Goal: Check status

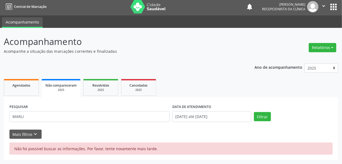
scroll to position [2, 0]
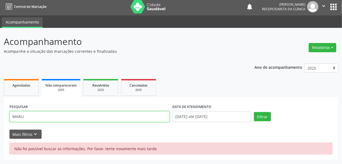
click at [33, 115] on input "MARLI" at bounding box center [89, 116] width 160 height 11
drag, startPoint x: 30, startPoint y: 118, endPoint x: 7, endPoint y: 120, distance: 23.3
click at [7, 120] on div "PESQUISAR MARLI DATA DE ATENDIMENTO 01/01/2025 até 17/09/2025 Filtrar UNIDADE D…" at bounding box center [171, 128] width 335 height 63
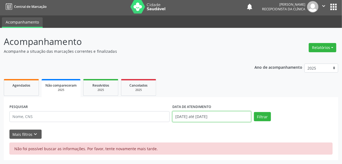
click at [208, 118] on input "01/01/2025 até 17/09/2025" at bounding box center [211, 116] width 79 height 11
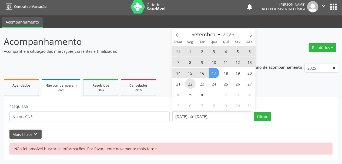
click at [192, 83] on span "22" at bounding box center [190, 83] width 11 height 11
type input "22/09/2025"
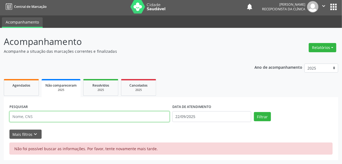
click at [88, 116] on input "text" at bounding box center [89, 116] width 160 height 11
type input "MARLI"
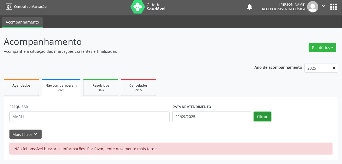
click at [267, 117] on button "Filtrar" at bounding box center [262, 116] width 17 height 9
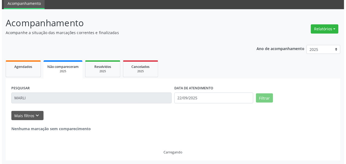
scroll to position [0, 0]
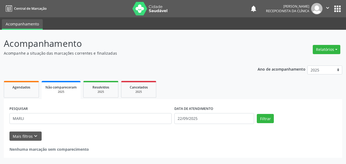
click at [135, 6] on img at bounding box center [149, 9] width 35 height 14
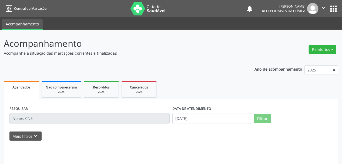
click at [40, 119] on input "text" at bounding box center [89, 118] width 160 height 11
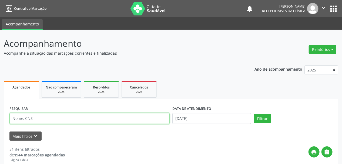
drag, startPoint x: 40, startPoint y: 119, endPoint x: 43, endPoint y: 128, distance: 9.3
click at [40, 119] on input "text" at bounding box center [89, 118] width 160 height 11
type input "MARLI"
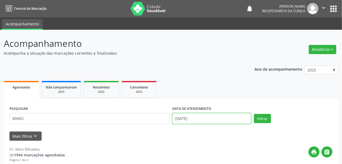
click at [180, 118] on input "[DATE]" at bounding box center [211, 118] width 79 height 11
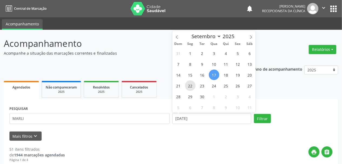
click at [191, 86] on span "22" at bounding box center [190, 85] width 11 height 11
type input "22/09/2025"
click at [191, 86] on span "22" at bounding box center [190, 85] width 11 height 11
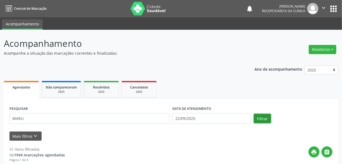
click at [258, 118] on button "Filtrar" at bounding box center [262, 118] width 17 height 9
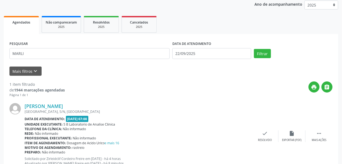
scroll to position [85, 0]
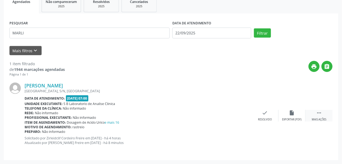
click at [321, 110] on icon "" at bounding box center [319, 113] width 6 height 6
click at [234, 118] on div "Imprimir" at bounding box center [238, 120] width 12 height 4
